Goal: Communication & Community: Connect with others

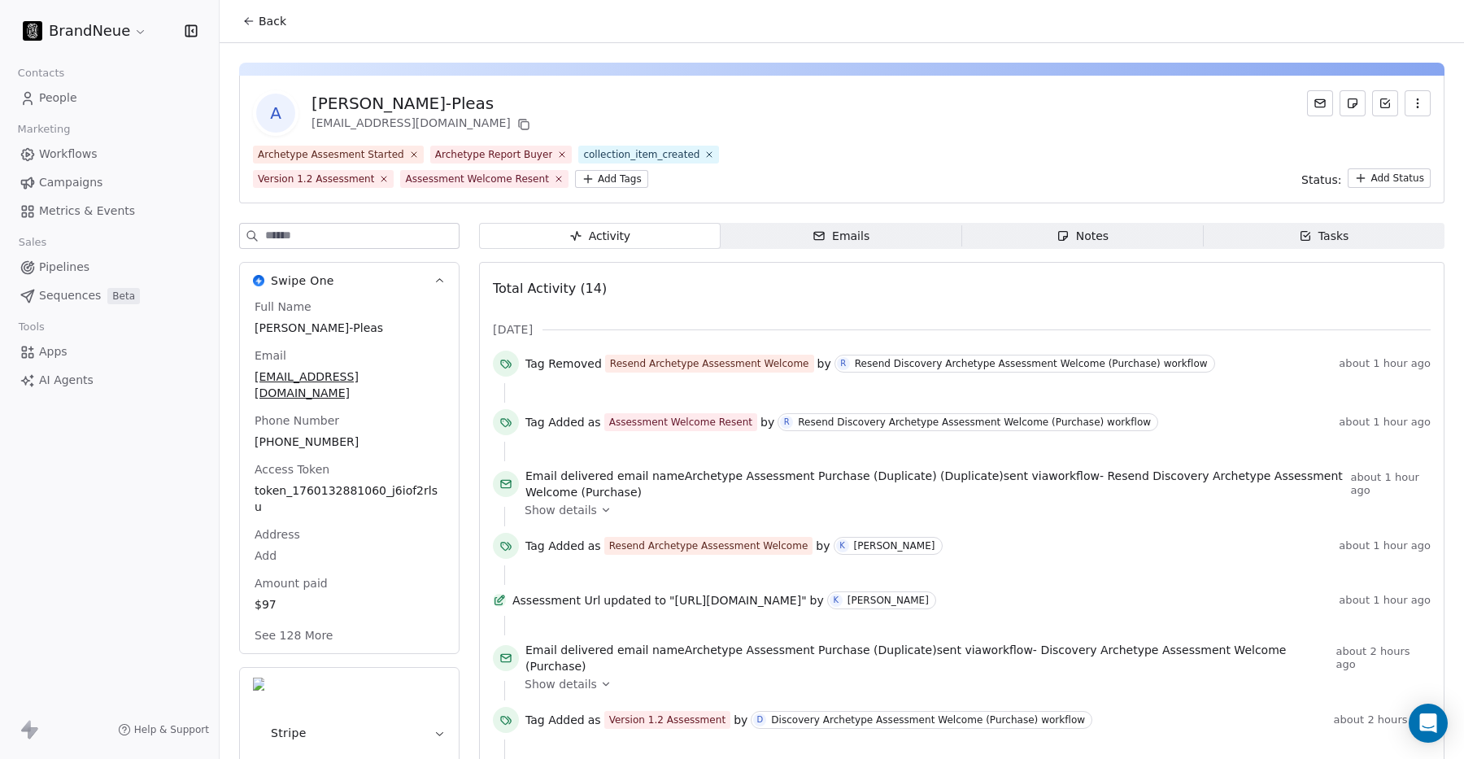
click at [63, 91] on span "People" at bounding box center [58, 97] width 38 height 17
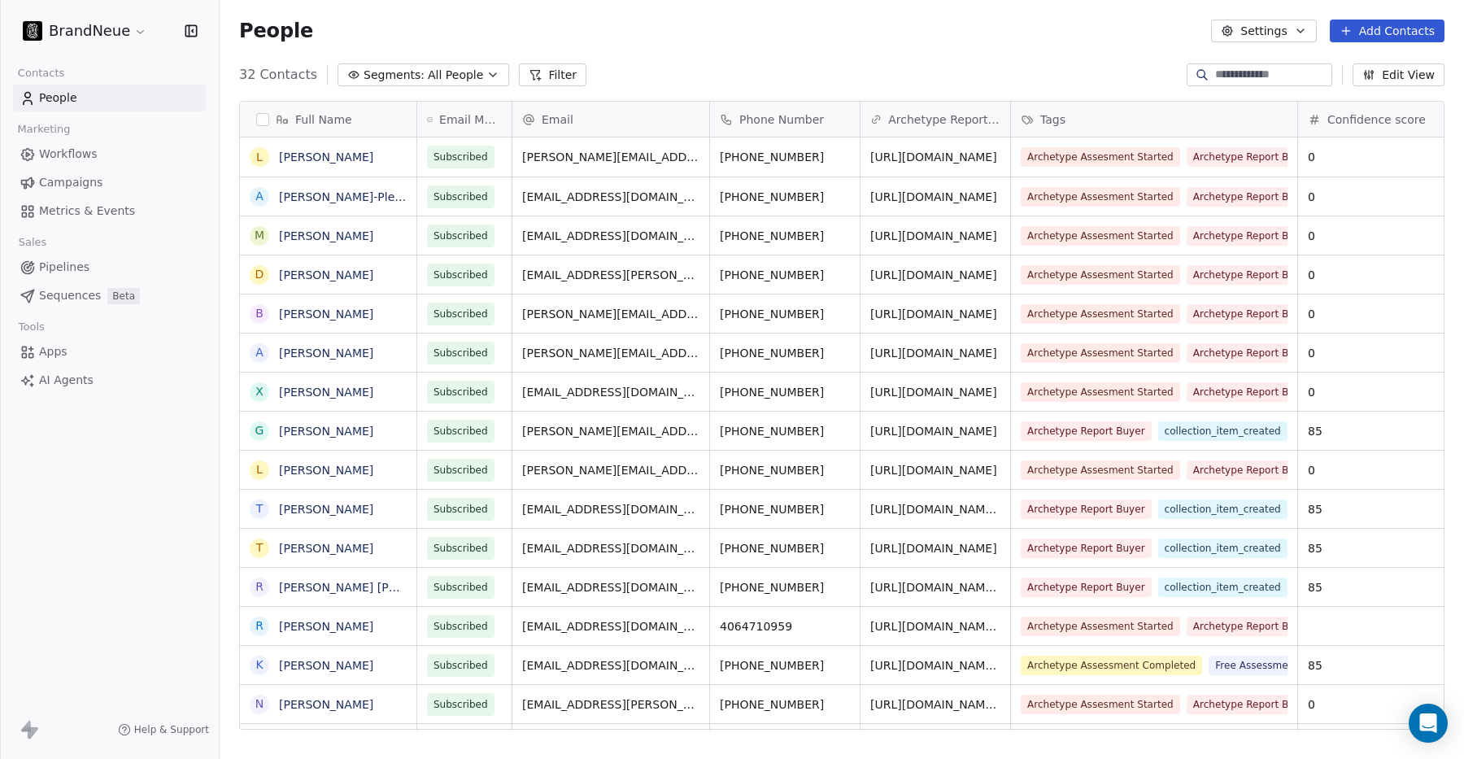
scroll to position [668, 1244]
click at [333, 159] on link "[PERSON_NAME]" at bounding box center [326, 156] width 94 height 13
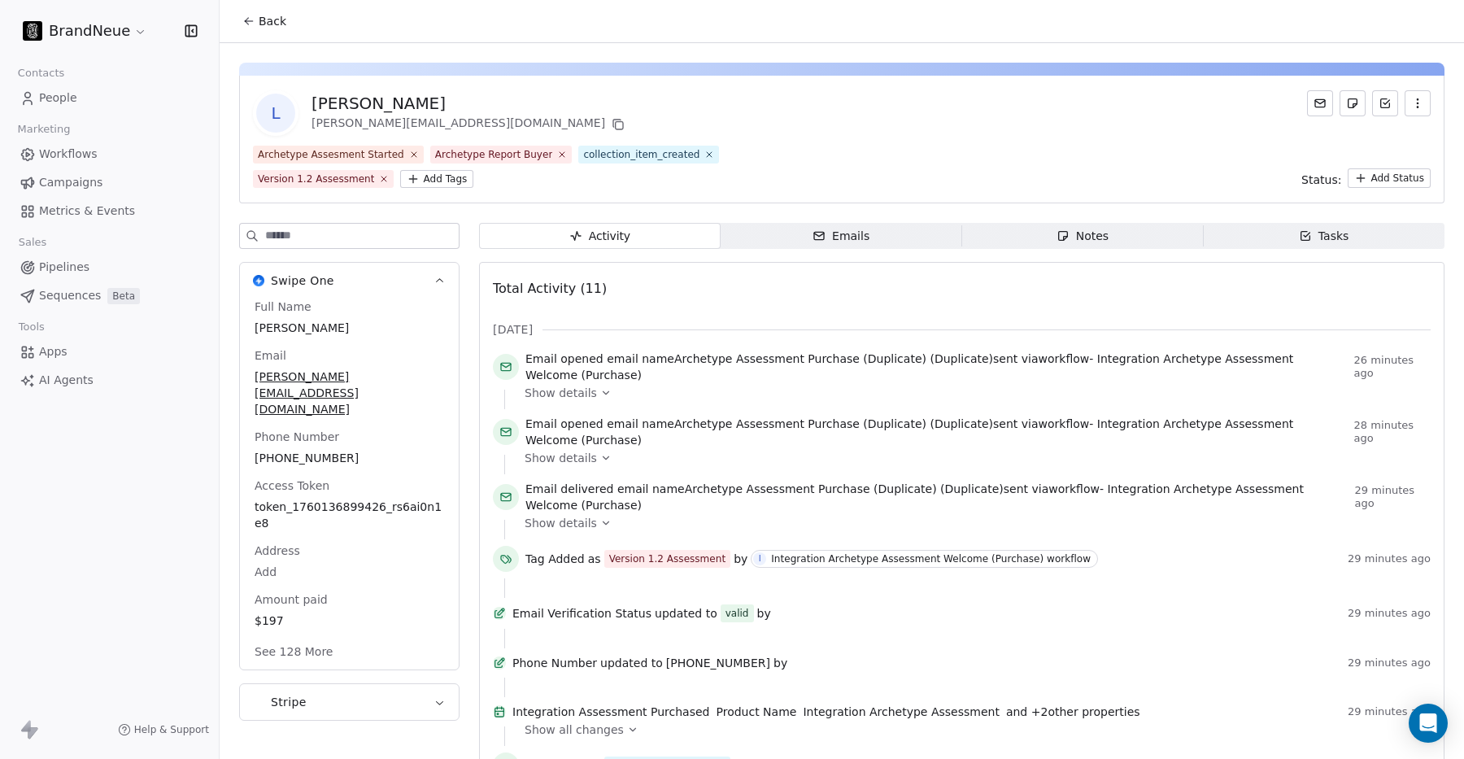
click at [450, 181] on html "BrandNeue Contacts People Marketing Workflows Campaigns Metrics & Events Sales …" at bounding box center [732, 379] width 1464 height 759
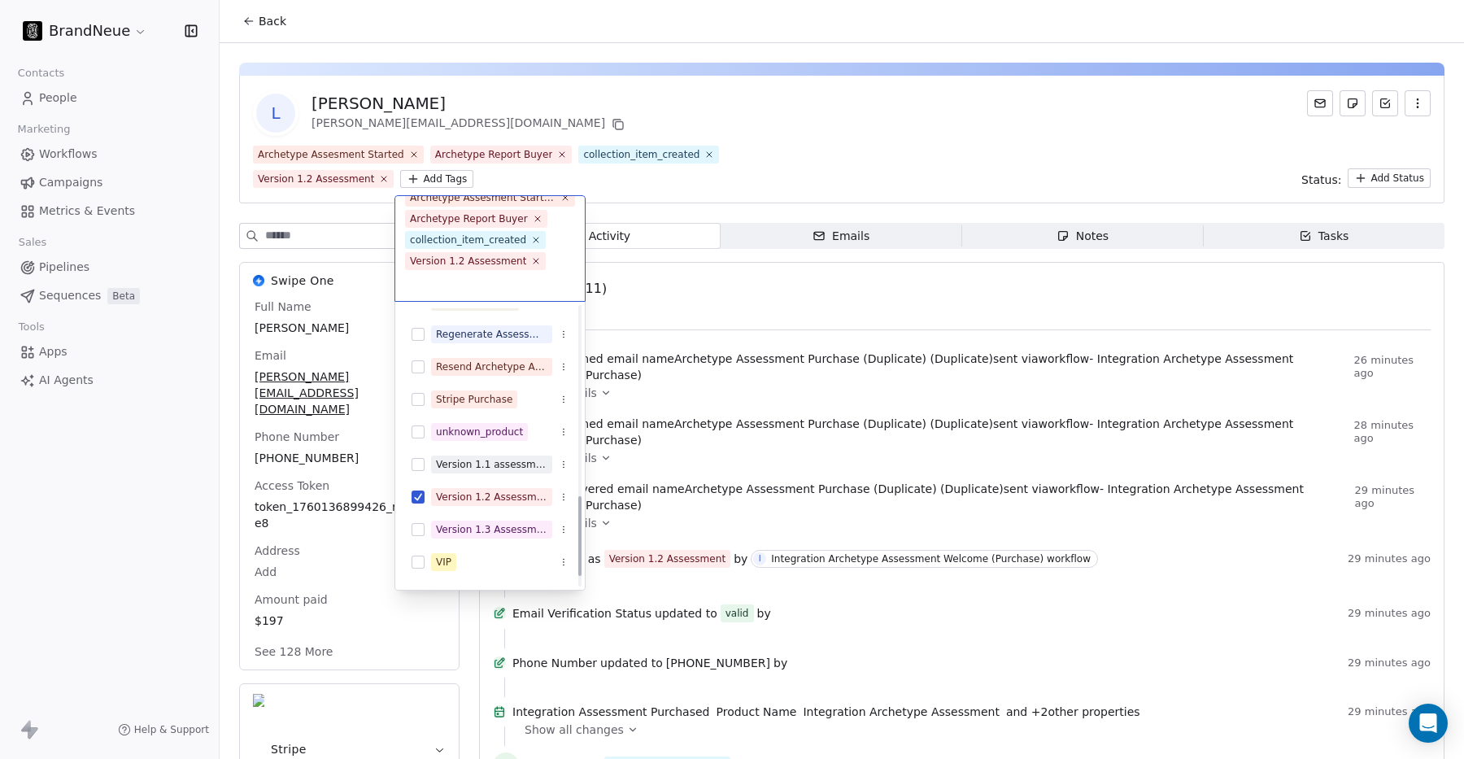
scroll to position [635, 0]
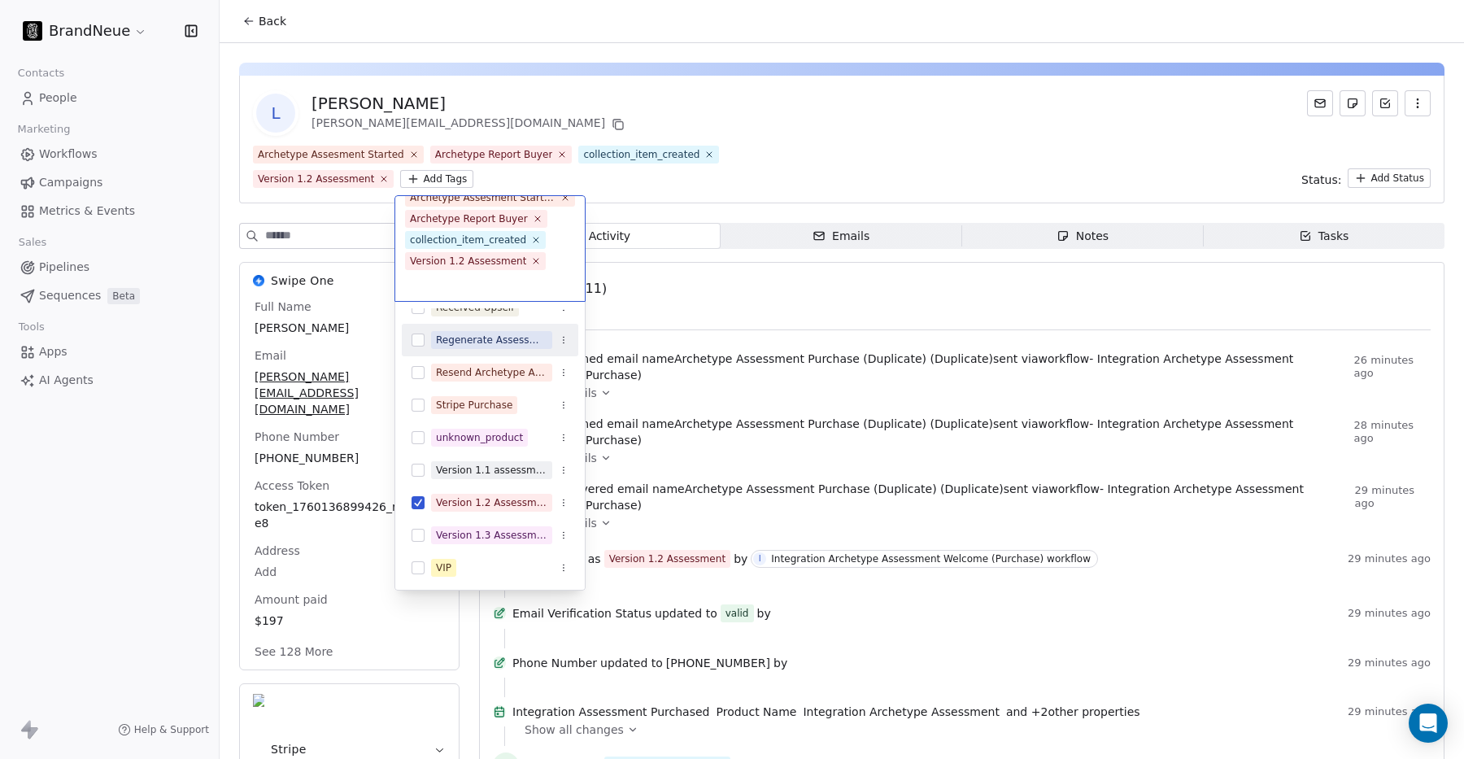
click at [275, 598] on html "BrandNeue Contacts People Marketing Workflows Campaigns Metrics & Events Sales …" at bounding box center [732, 379] width 1464 height 759
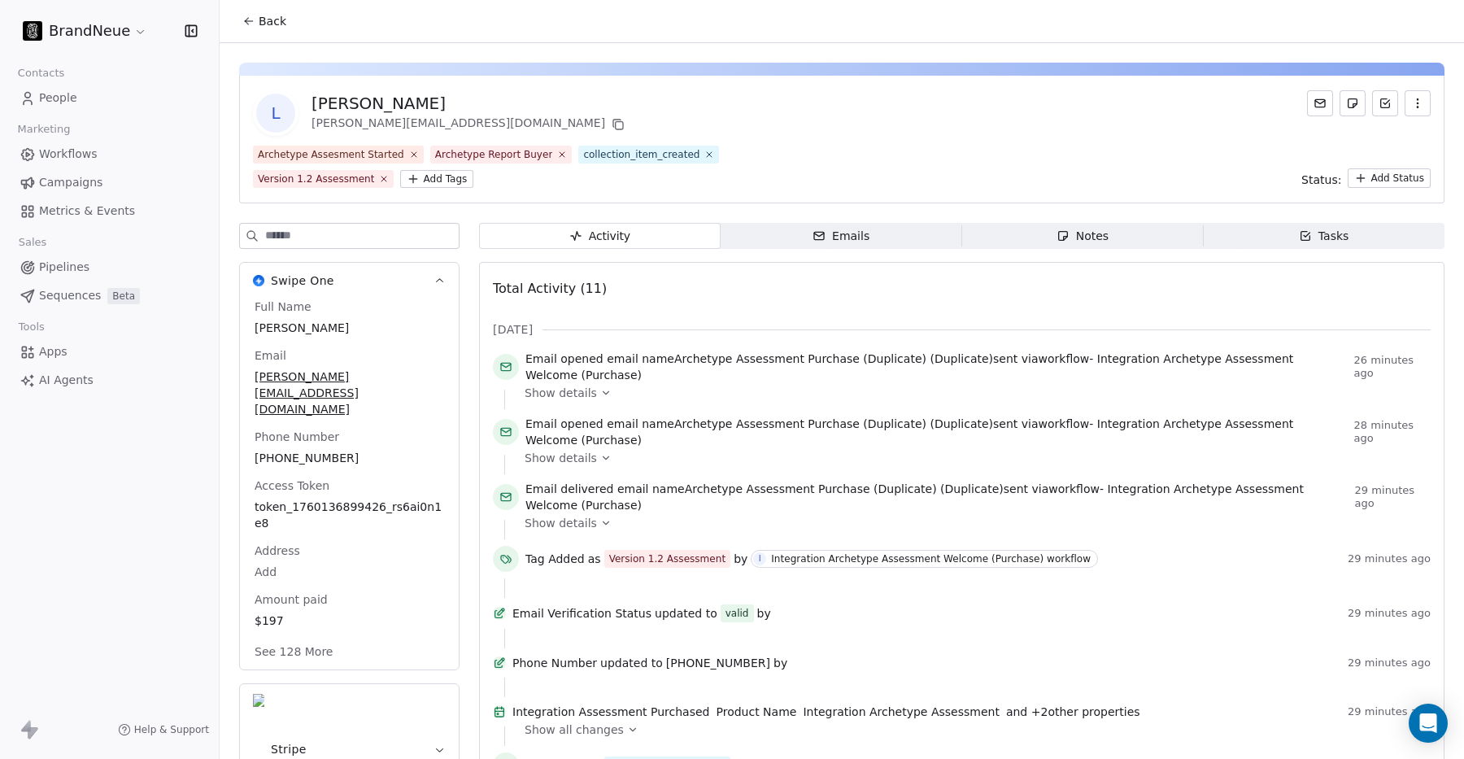
click at [276, 637] on button "See 128 More" at bounding box center [294, 651] width 98 height 29
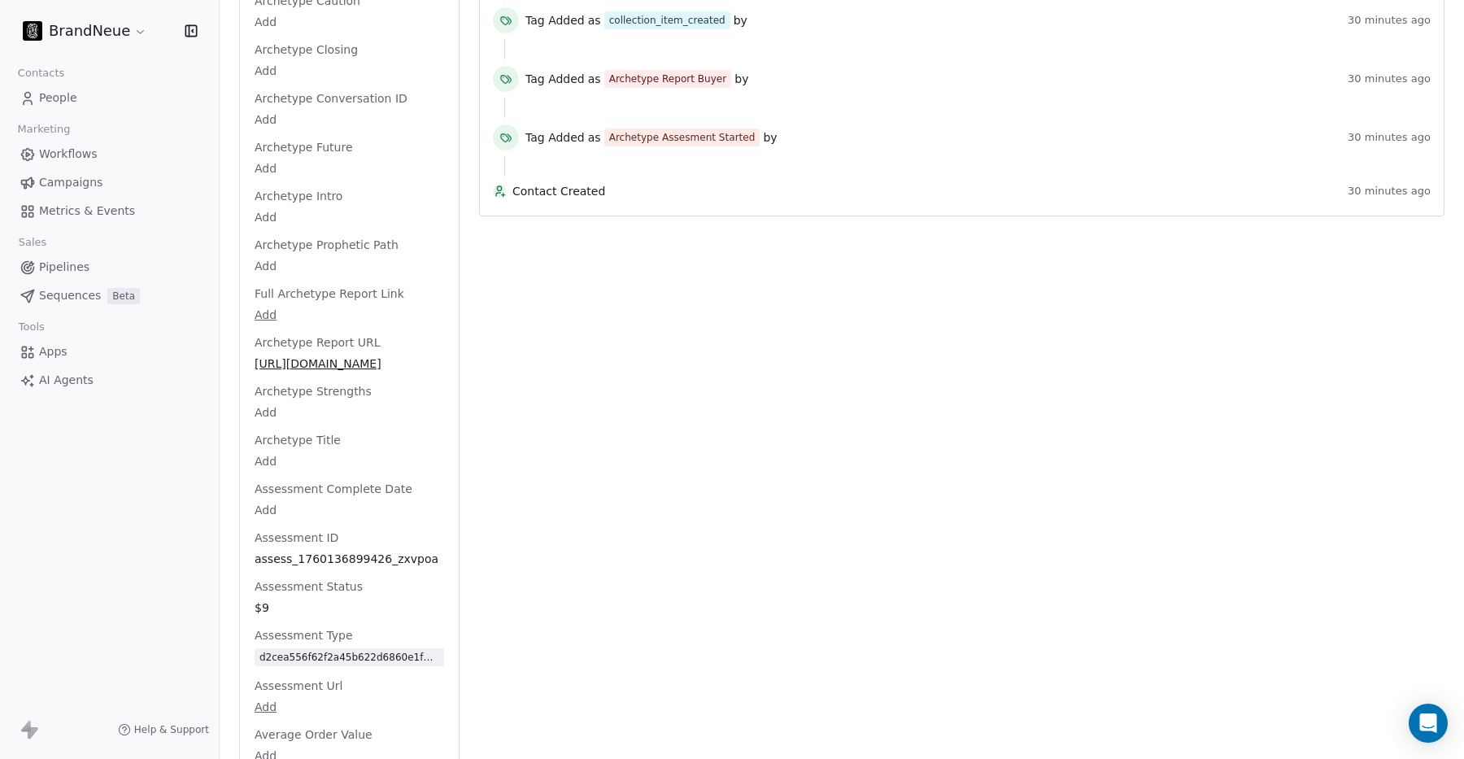
scroll to position [755, 0]
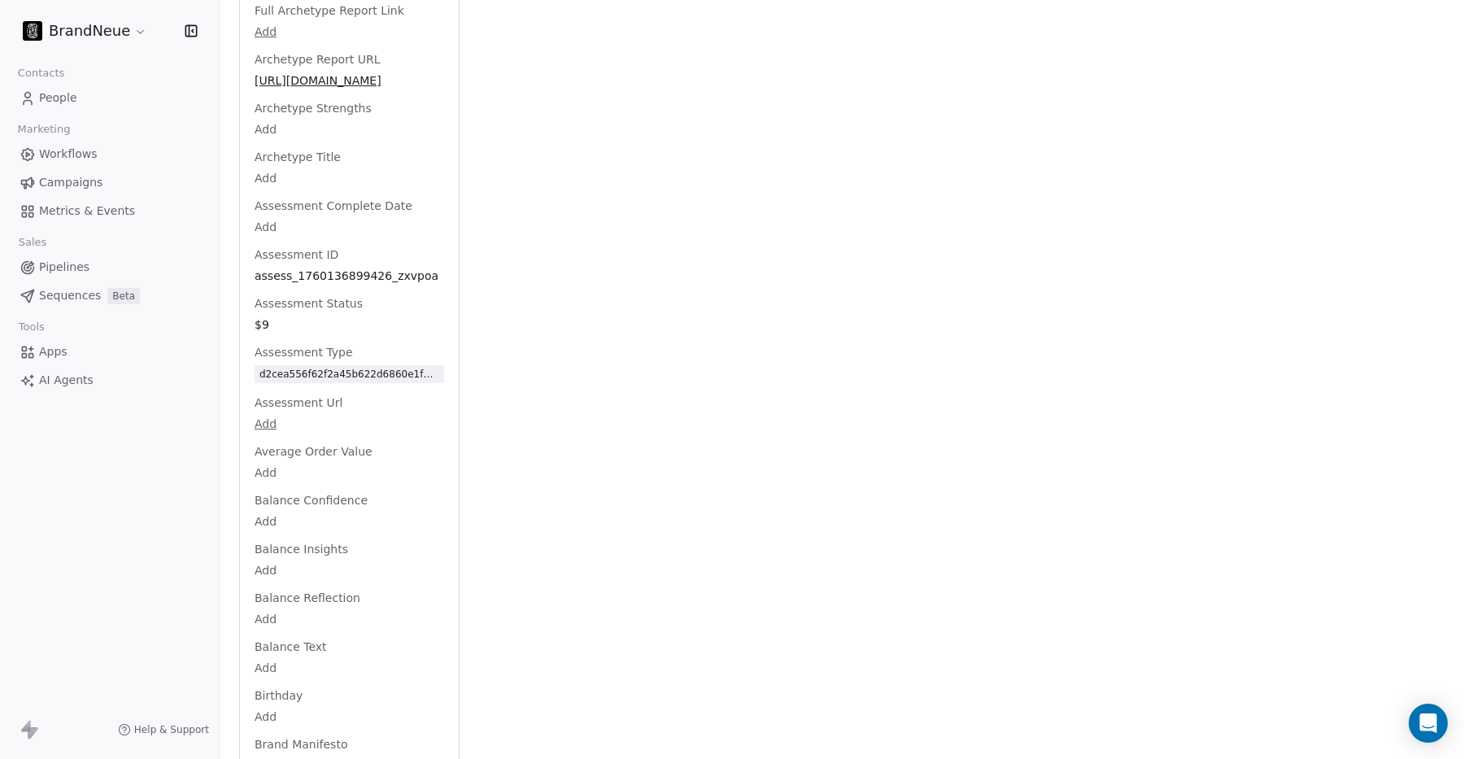
click at [270, 387] on body "BrandNeue Contacts People Marketing Workflows Campaigns Metrics & Events Sales …" at bounding box center [732, 379] width 1464 height 759
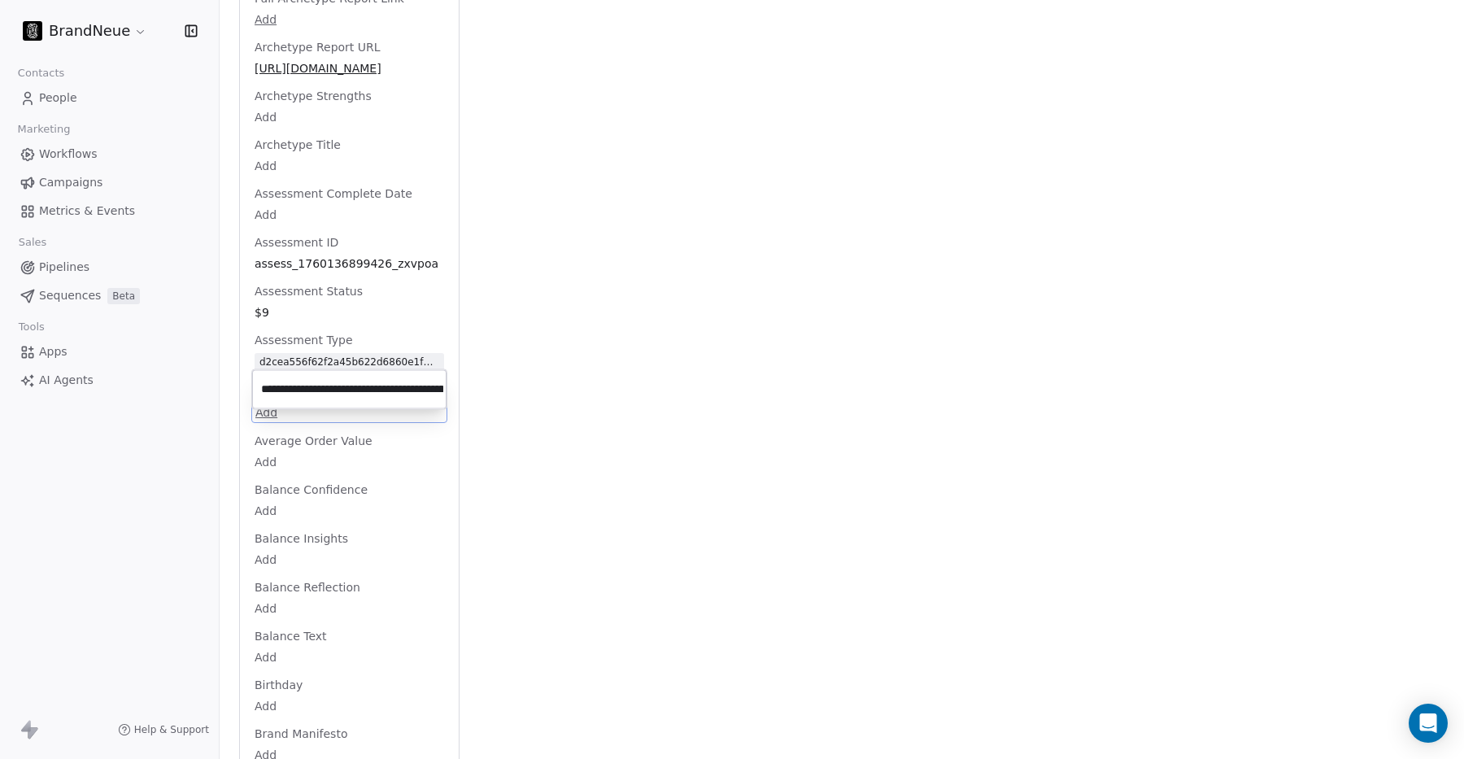
scroll to position [0, 257]
type input "**********"
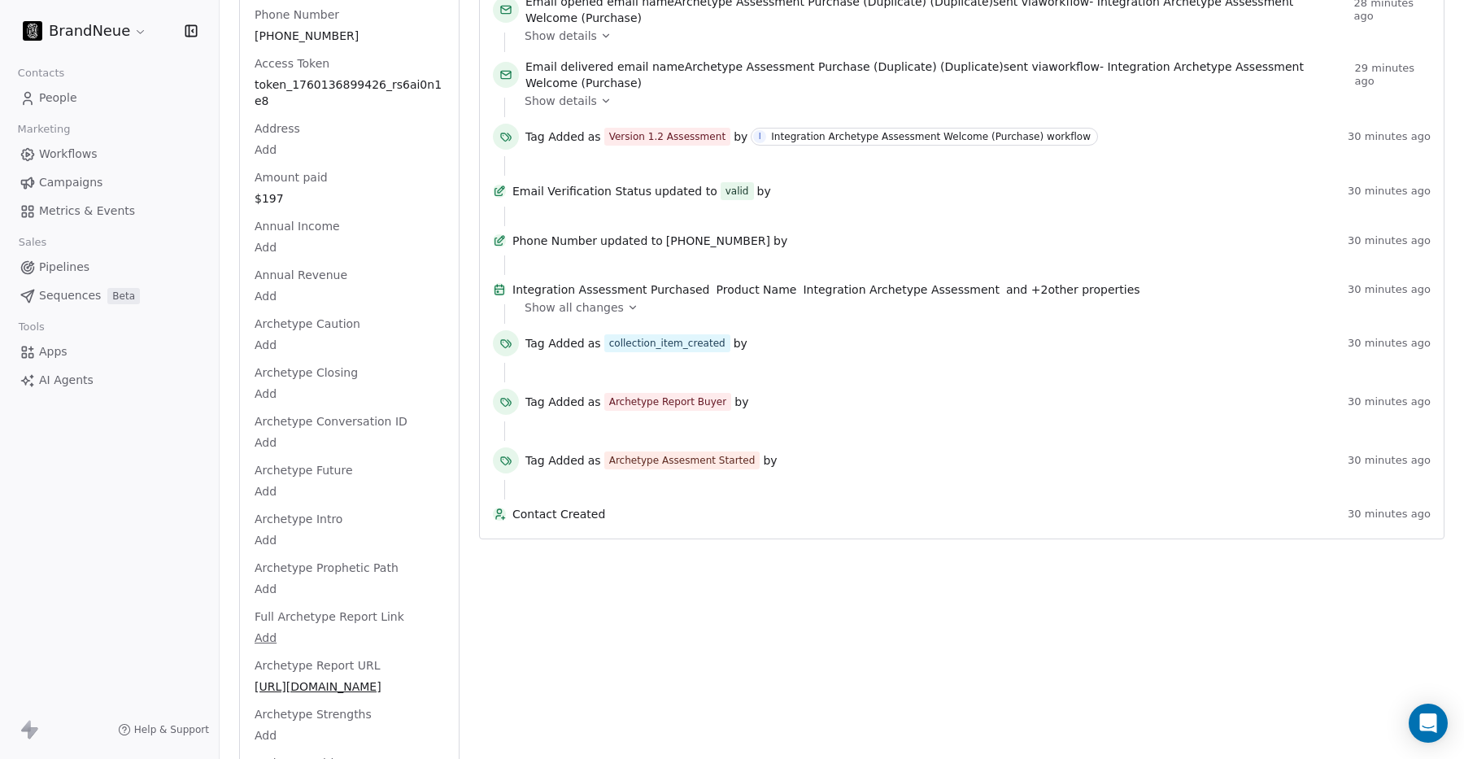
scroll to position [0, 0]
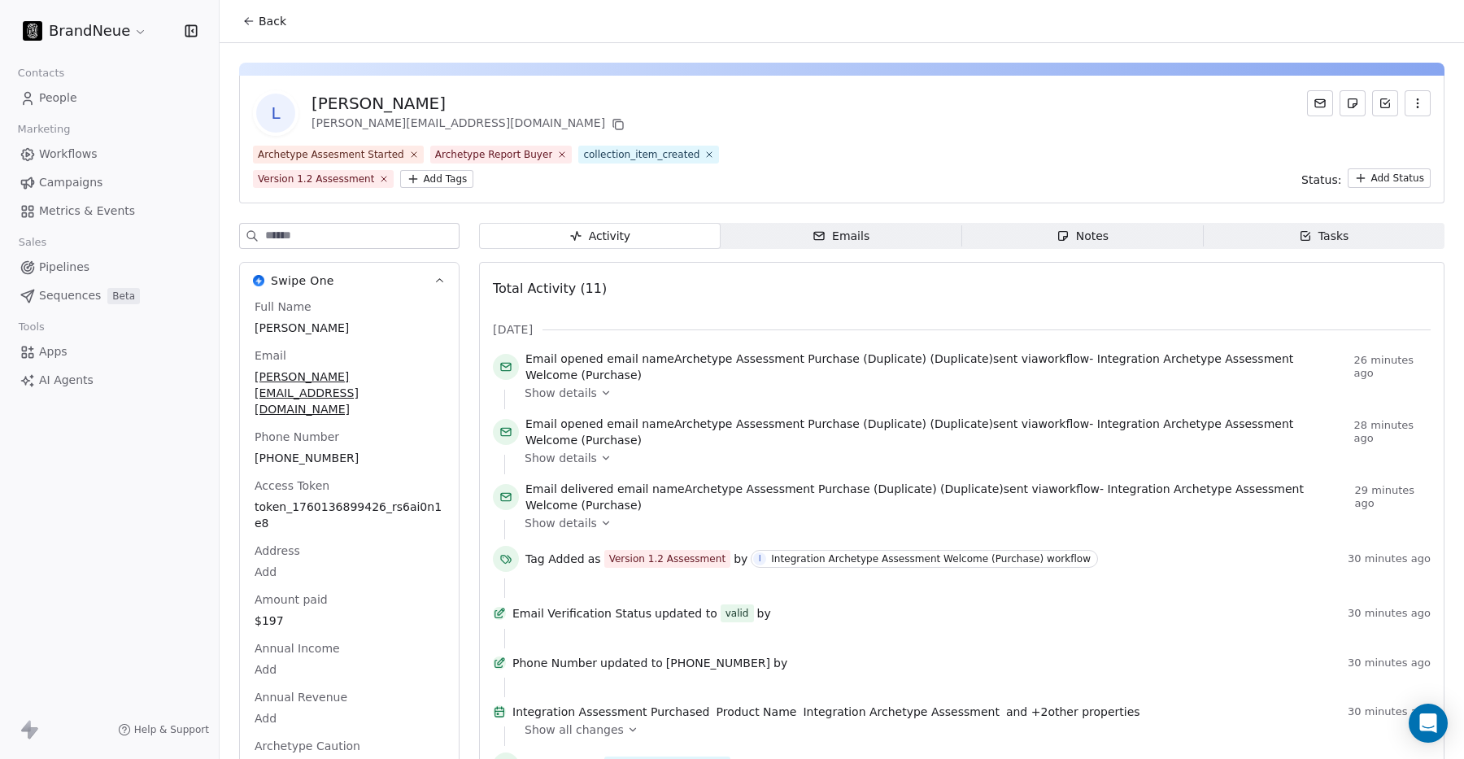
click at [446, 181] on html "BrandNeue Contacts People Marketing Workflows Campaigns Metrics & Events Sales …" at bounding box center [732, 379] width 1464 height 759
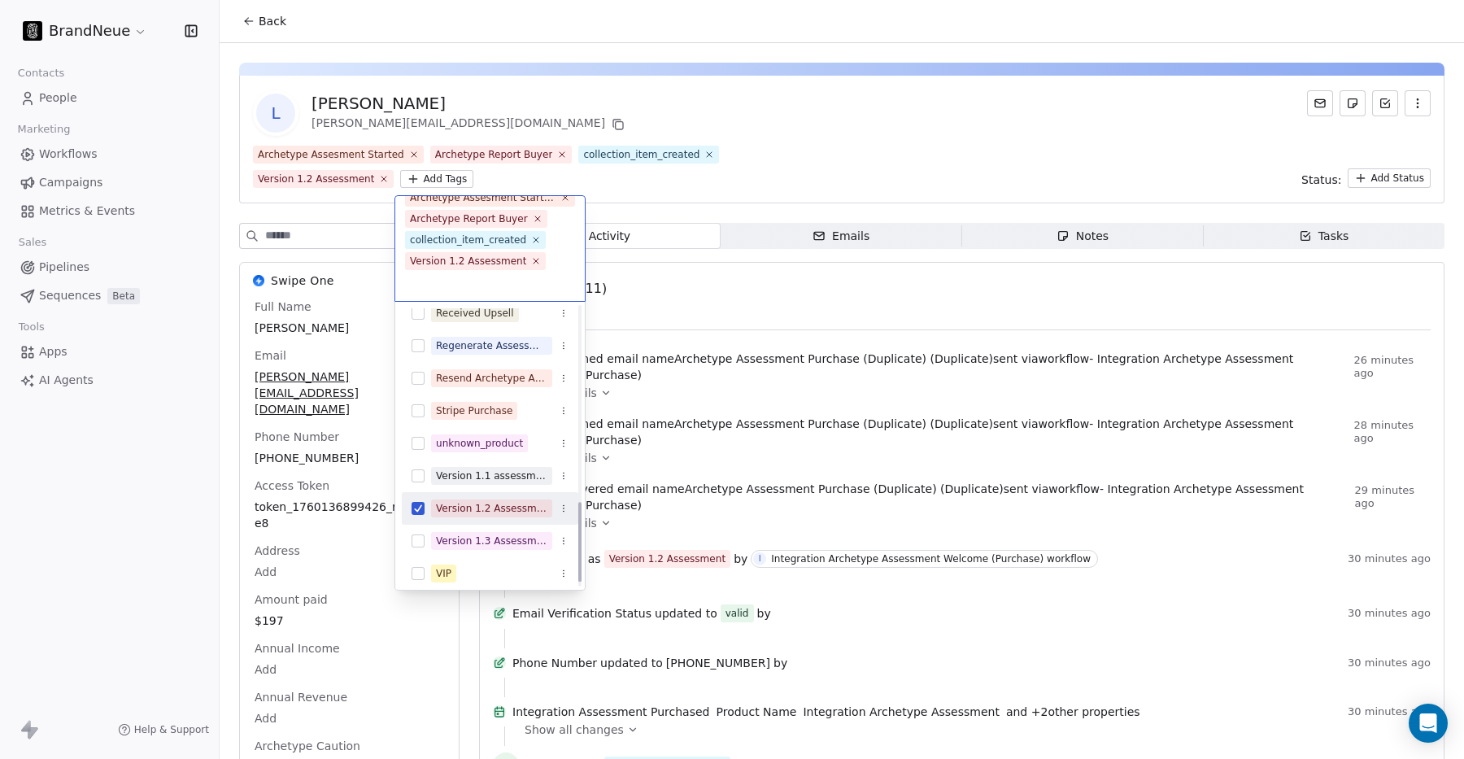
scroll to position [626, 0]
click at [486, 382] on div "Resend Archetype Assessment Welcome" at bounding box center [491, 381] width 111 height 15
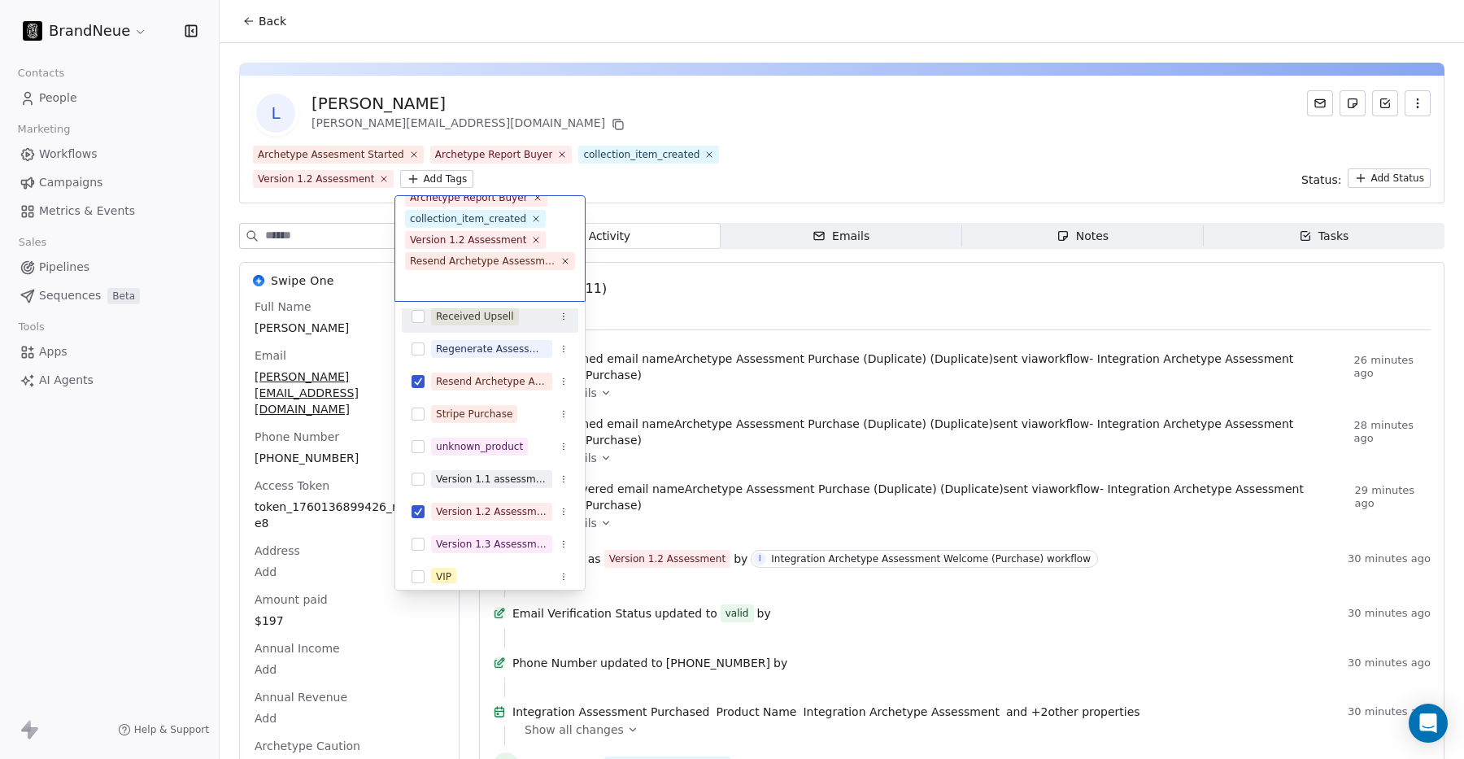
click at [633, 189] on html "BrandNeue Contacts People Marketing Workflows Campaigns Metrics & Events Sales …" at bounding box center [732, 379] width 1464 height 759
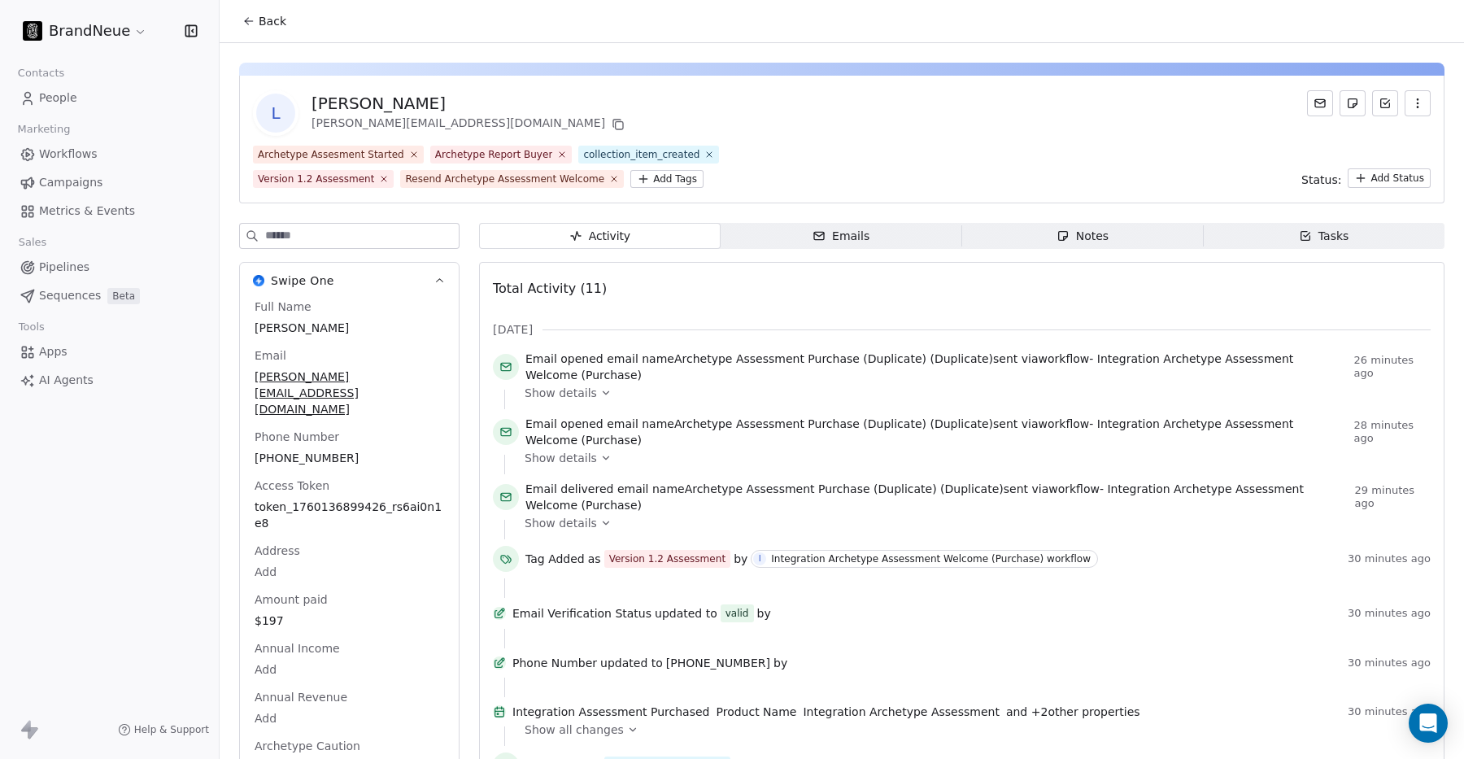
click at [785, 239] on span "Emails Emails" at bounding box center [841, 236] width 242 height 26
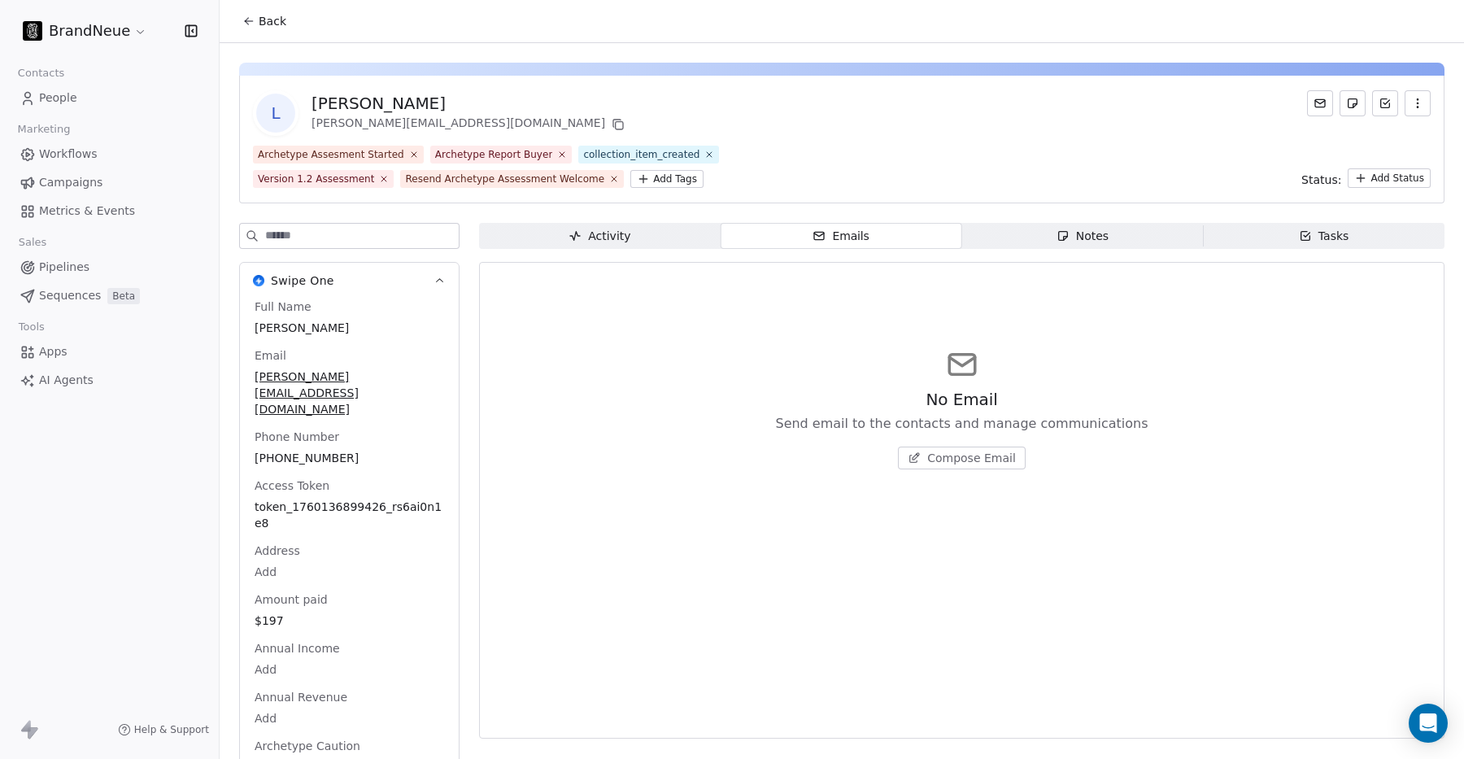
click at [934, 461] on span "Compose Email" at bounding box center [971, 458] width 89 height 16
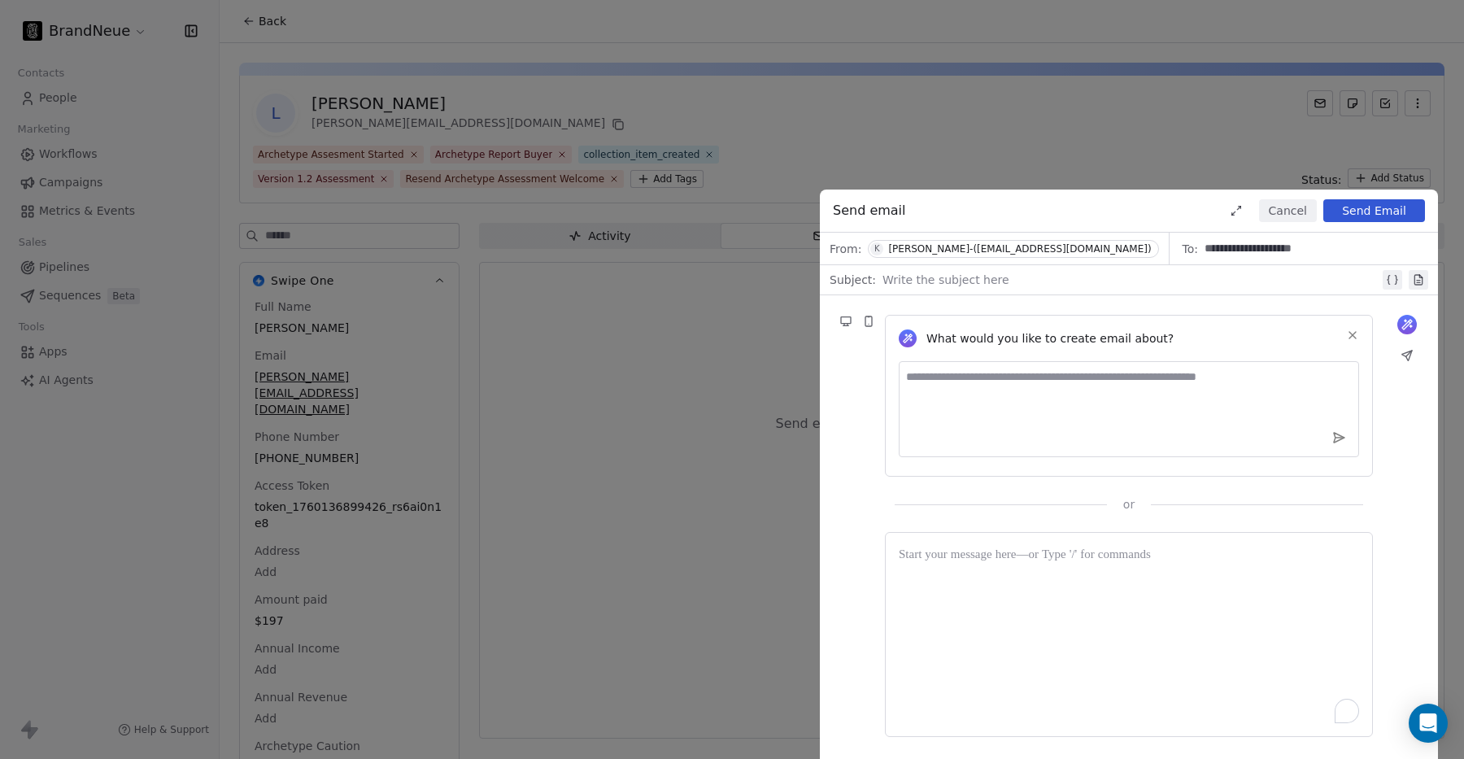
click at [952, 388] on textarea at bounding box center [1129, 409] width 460 height 96
click at [950, 562] on div "To enrich screen reader interactions, please activate Accessibility in Grammarl…" at bounding box center [1129, 556] width 460 height 20
click at [1003, 394] on textarea "To enrich screen reader interactions, please activate Accessibility in Grammarl…" at bounding box center [1129, 409] width 460 height 96
click at [962, 570] on div "To enrich screen reader interactions, please activate Accessibility in Grammarl…" at bounding box center [1129, 634] width 460 height 177
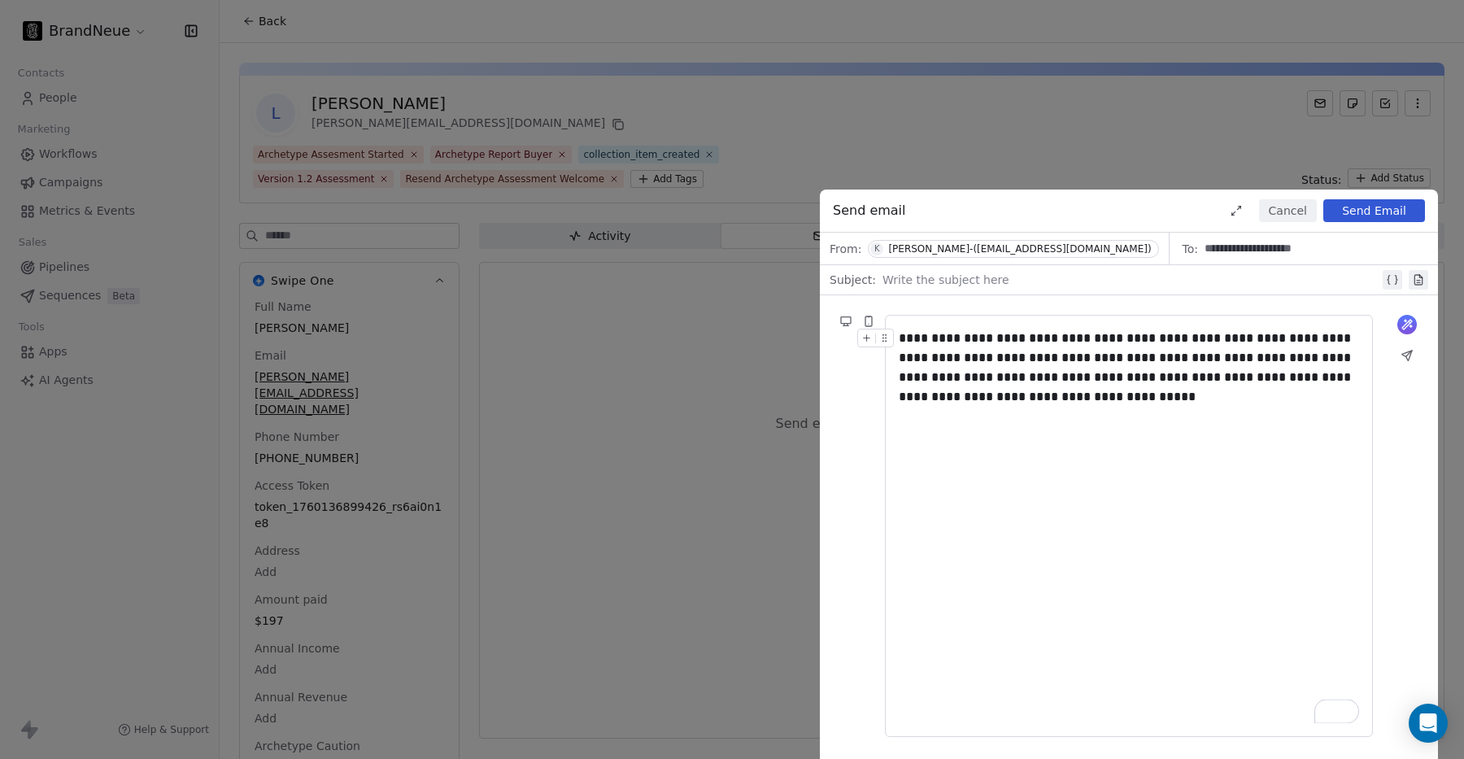
click at [1103, 394] on div "**********" at bounding box center [1129, 368] width 460 height 78
click at [1149, 403] on div "**********" at bounding box center [1129, 368] width 460 height 78
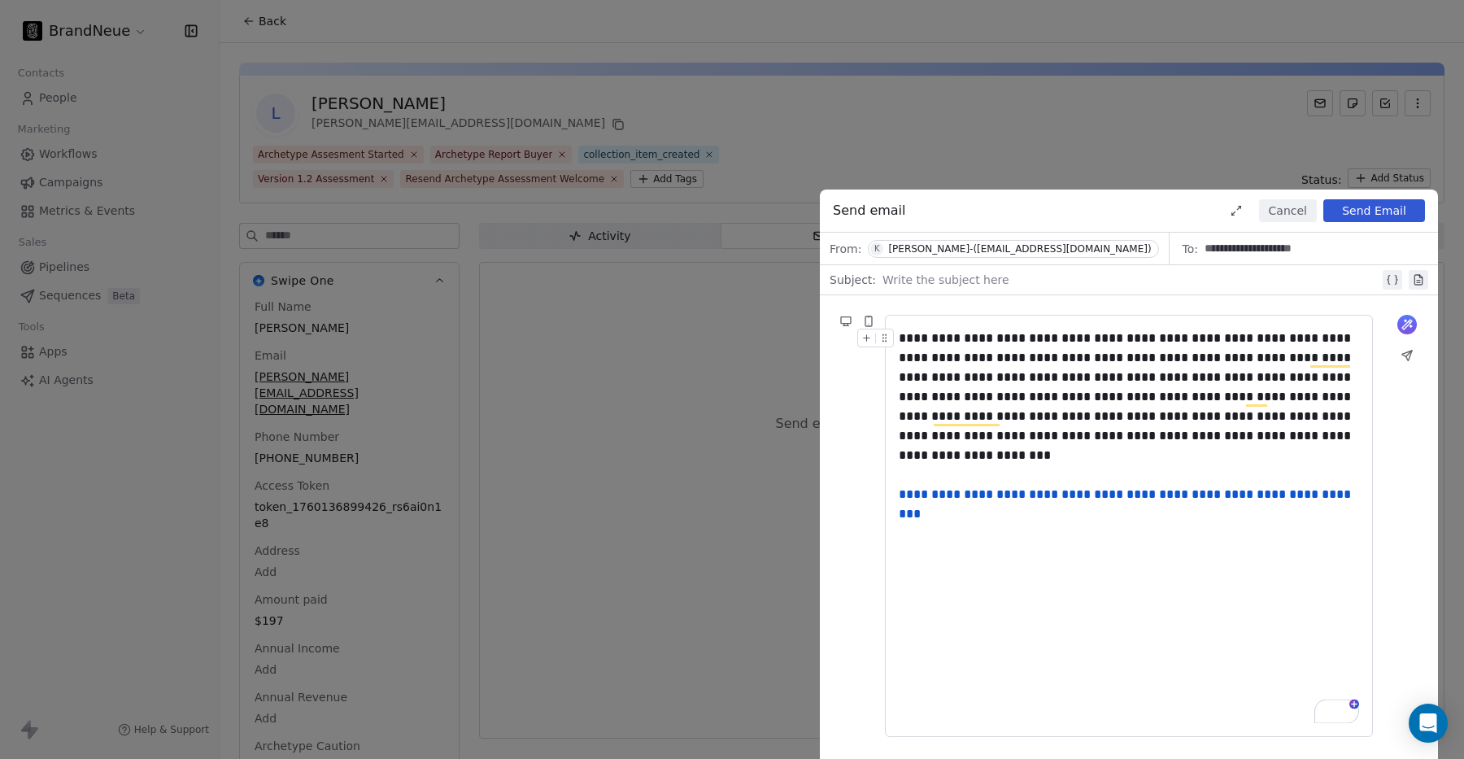
click at [1037, 530] on div "**********" at bounding box center [1129, 436] width 460 height 215
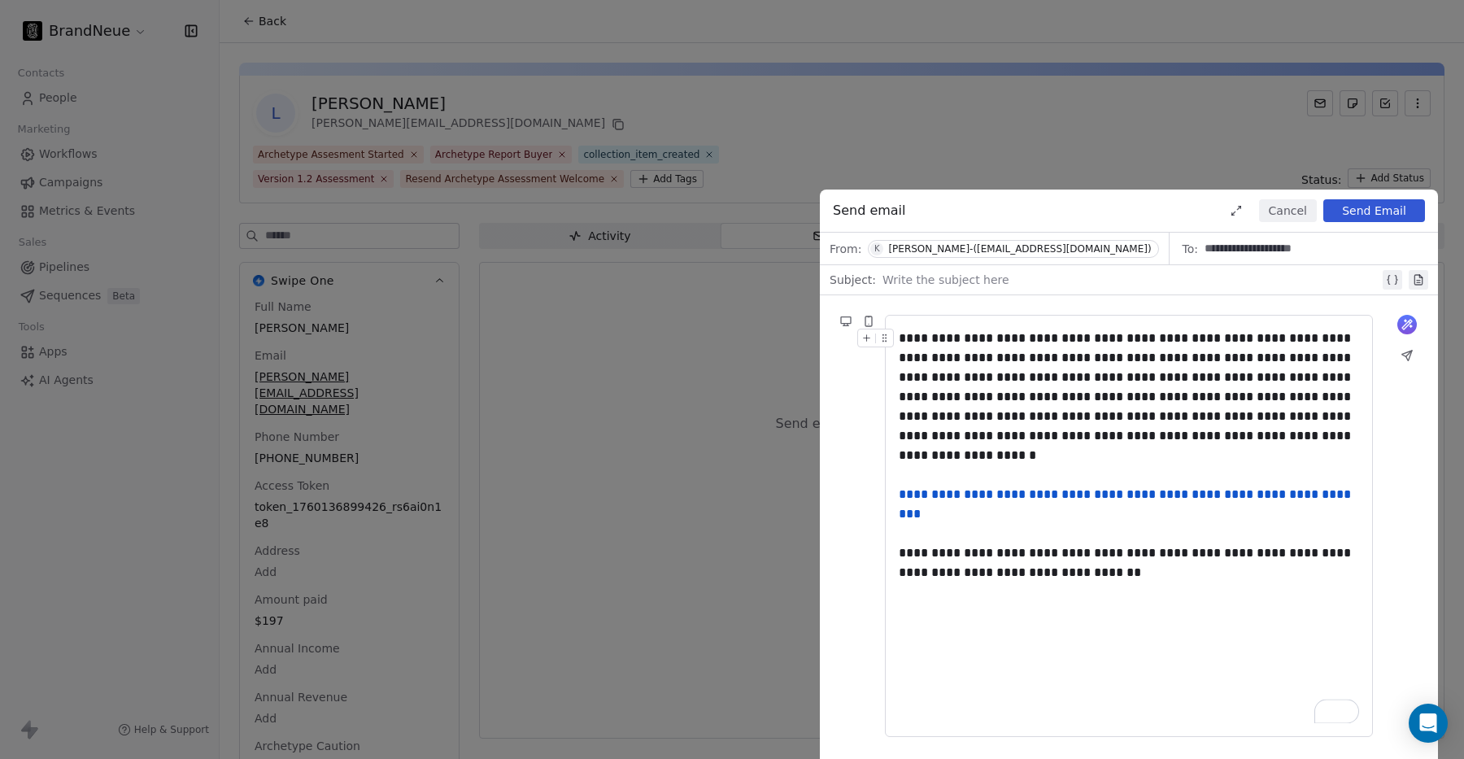
click at [1096, 548] on div "**********" at bounding box center [1129, 446] width 460 height 234
click at [992, 280] on div at bounding box center [1130, 280] width 497 height 20
click at [1379, 205] on button "Send Email" at bounding box center [1374, 210] width 102 height 23
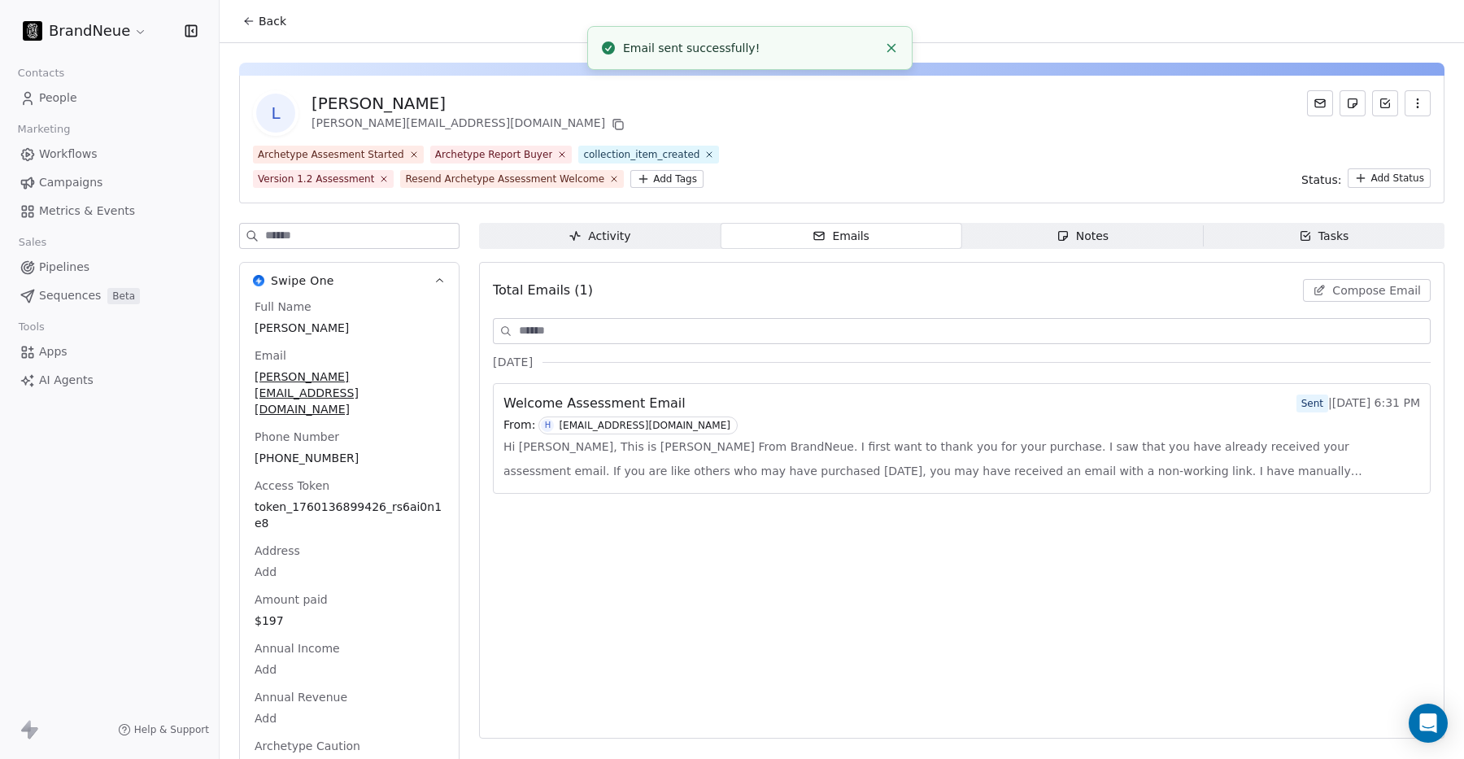
click at [255, 15] on button "Back" at bounding box center [264, 21] width 63 height 29
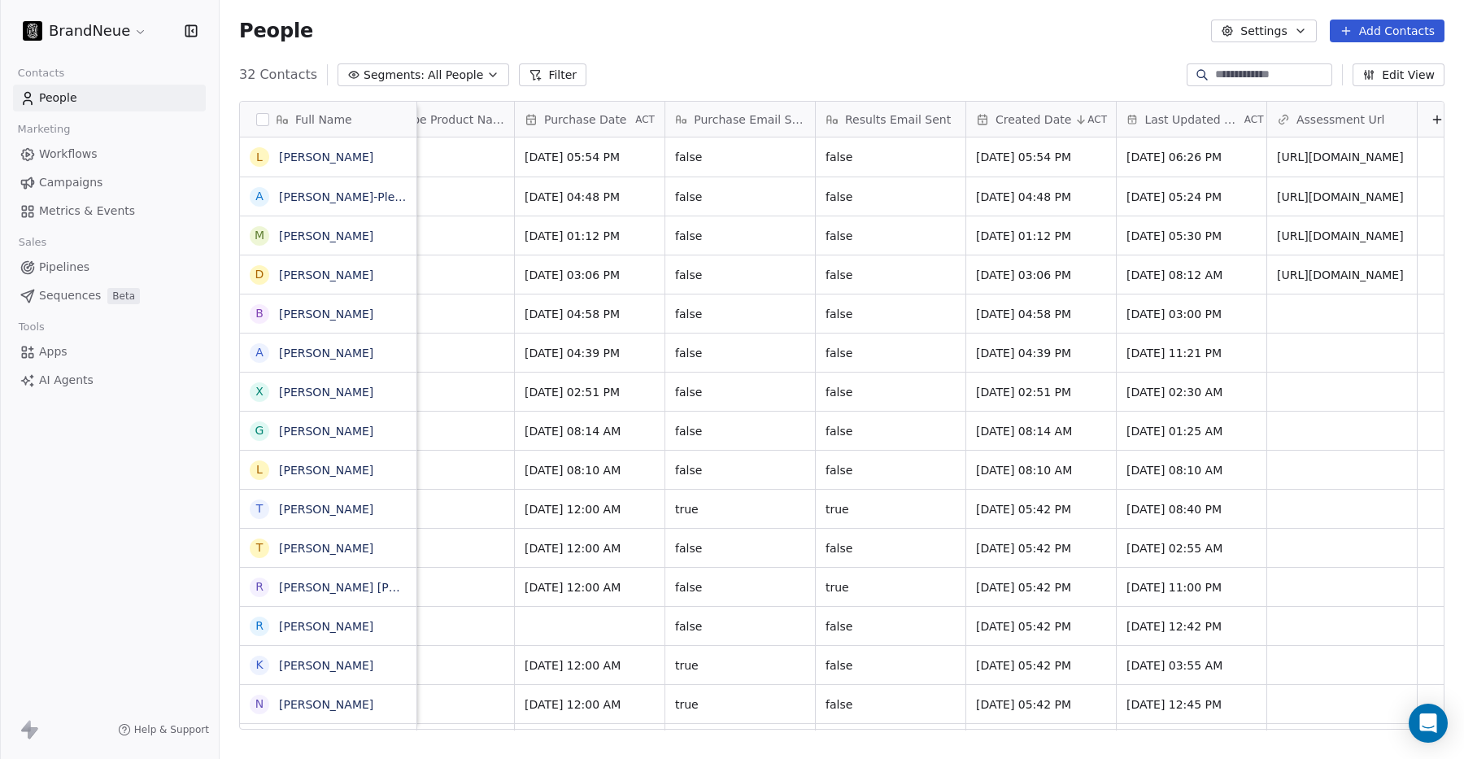
scroll to position [0, 4466]
